Goal: Check status

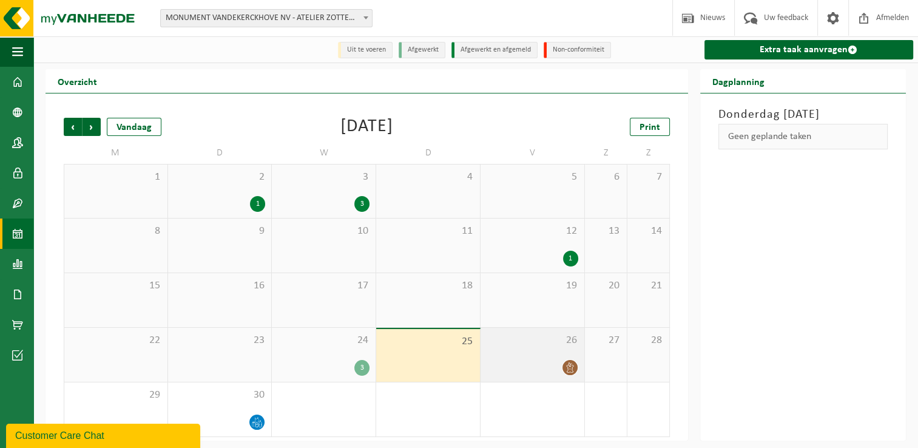
click at [534, 355] on div "26" at bounding box center [532, 355] width 104 height 54
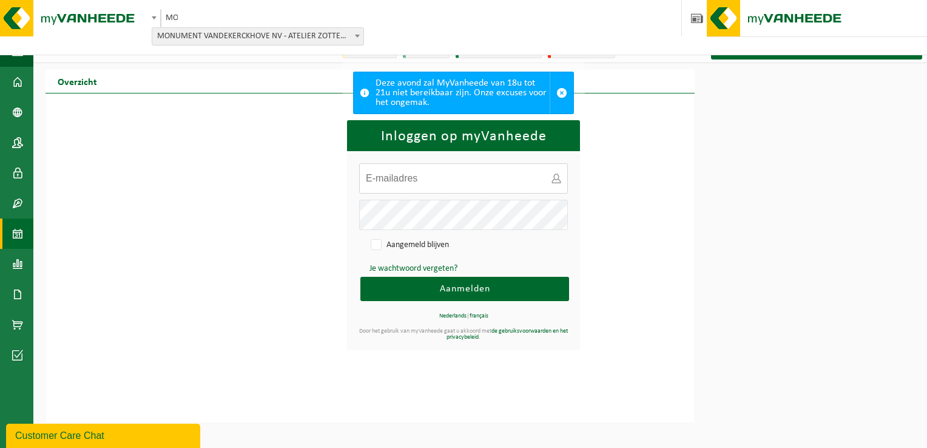
type input "christophe.govaerts@monument-vandekerckhove.be"
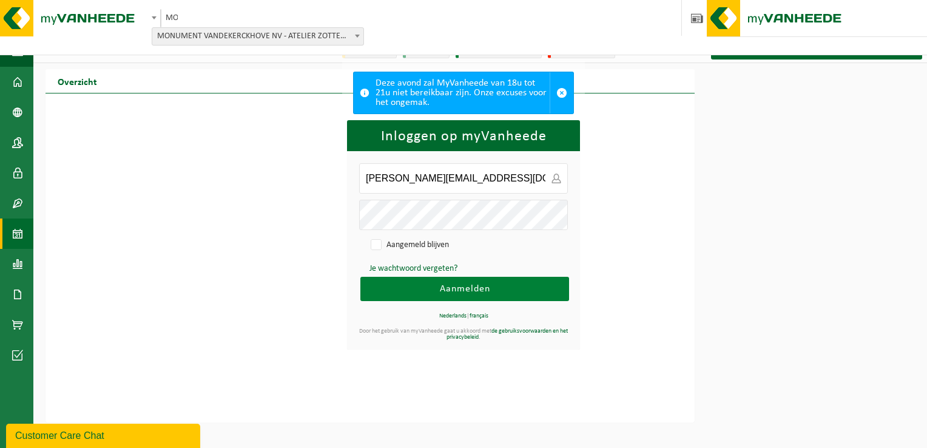
click at [375, 279] on button "Aanmelden" at bounding box center [464, 289] width 209 height 24
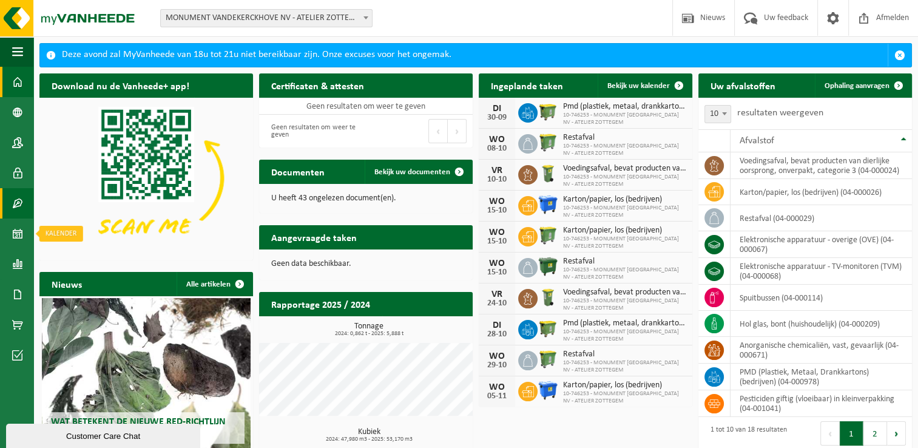
click at [15, 199] on span at bounding box center [17, 203] width 11 height 30
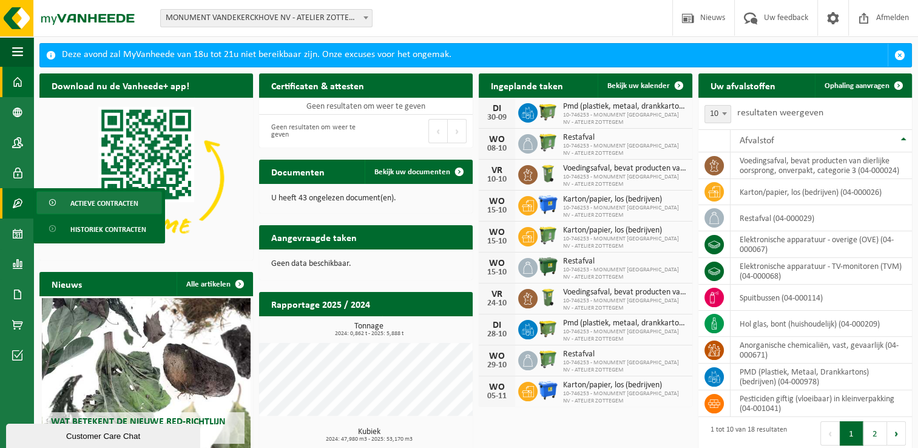
click at [110, 207] on span "Actieve contracten" at bounding box center [104, 203] width 68 height 23
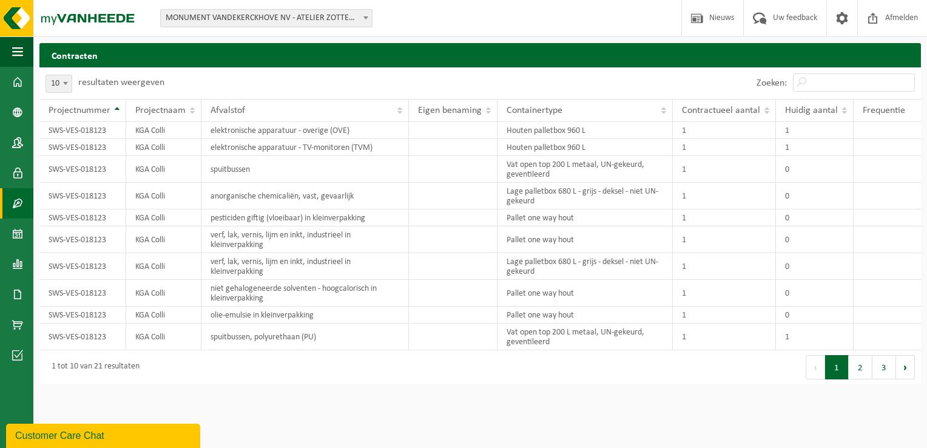
drag, startPoint x: 311, startPoint y: 397, endPoint x: 752, endPoint y: 371, distance: 442.3
click at [901, 363] on button "Volgende" at bounding box center [905, 367] width 19 height 24
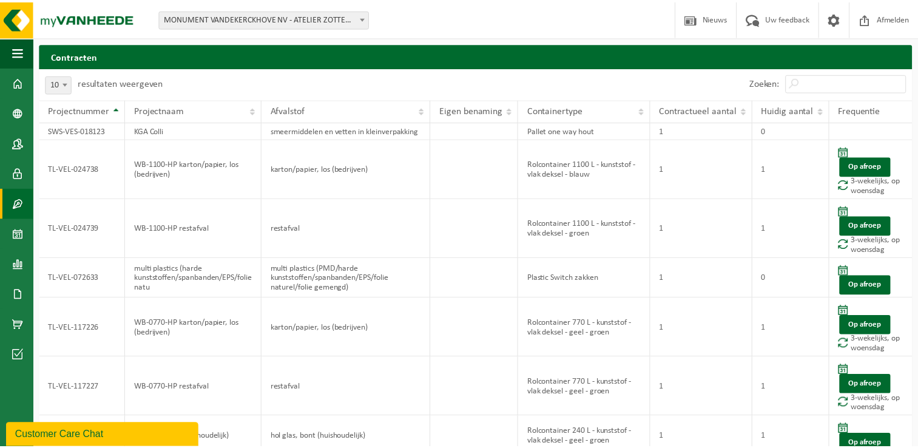
scroll to position [160, 0]
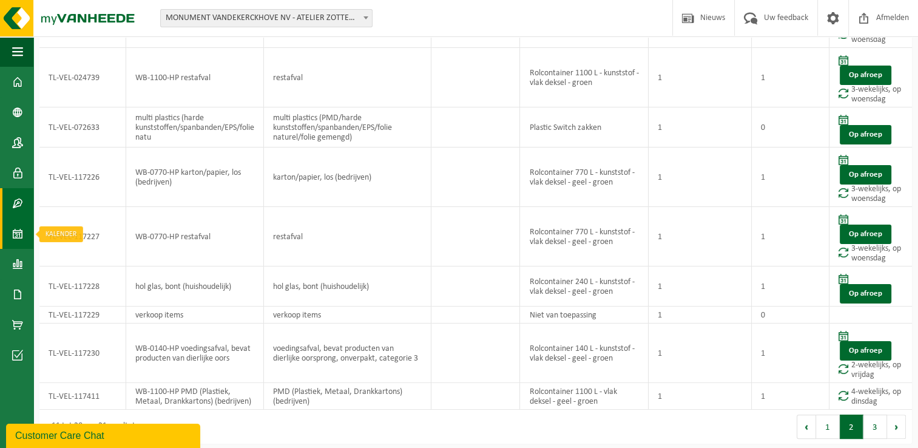
click at [15, 224] on span at bounding box center [17, 233] width 11 height 30
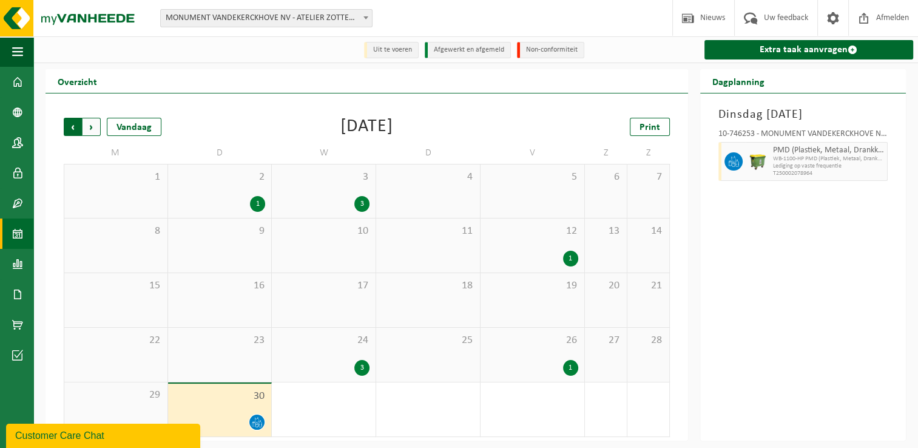
click at [97, 127] on span "Volgende" at bounding box center [91, 127] width 18 height 18
